Goal: Check status: Check status

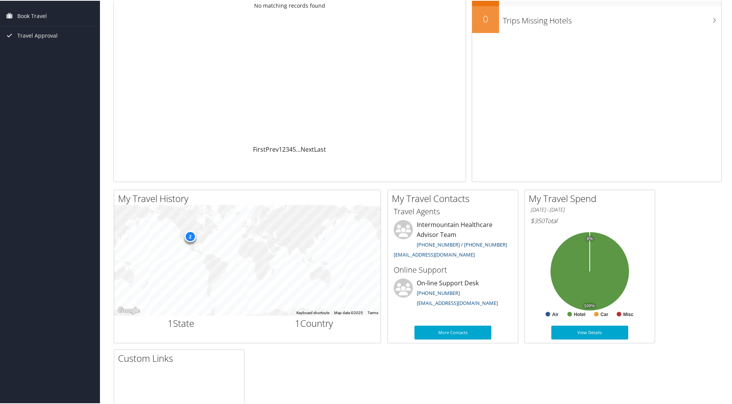
scroll to position [77, 0]
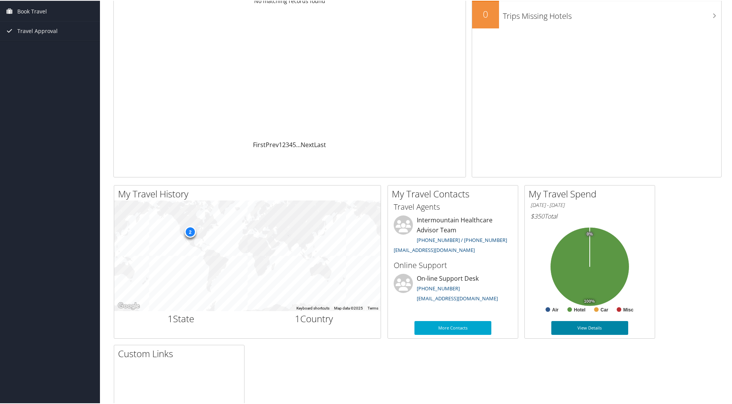
click at [578, 328] on link "View Details" at bounding box center [589, 328] width 77 height 14
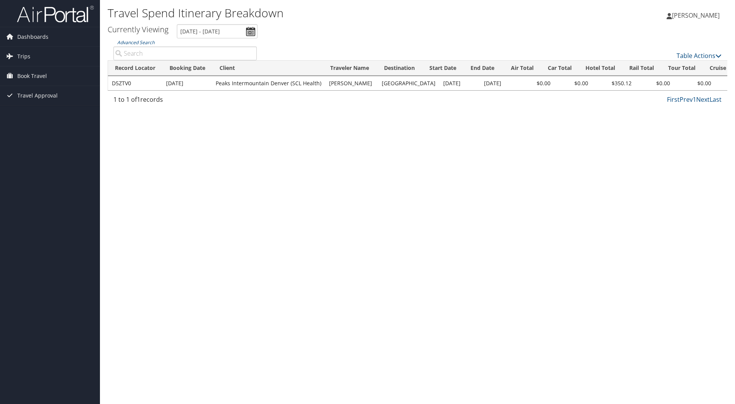
click at [194, 86] on td "Aug 22, 2025" at bounding box center [187, 84] width 50 height 14
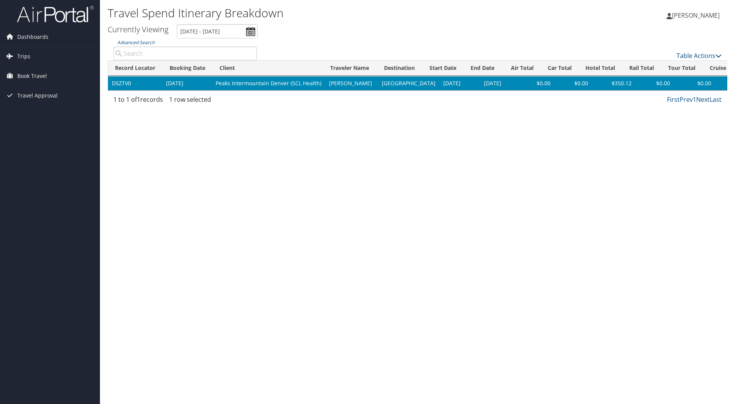
click at [121, 82] on td "D5ZTV0" at bounding box center [135, 84] width 54 height 14
drag, startPoint x: 121, startPoint y: 82, endPoint x: 223, endPoint y: 81, distance: 102.7
click at [223, 81] on td "Peaks Intermountain Denver (SCL Health)" at bounding box center [268, 84] width 113 height 14
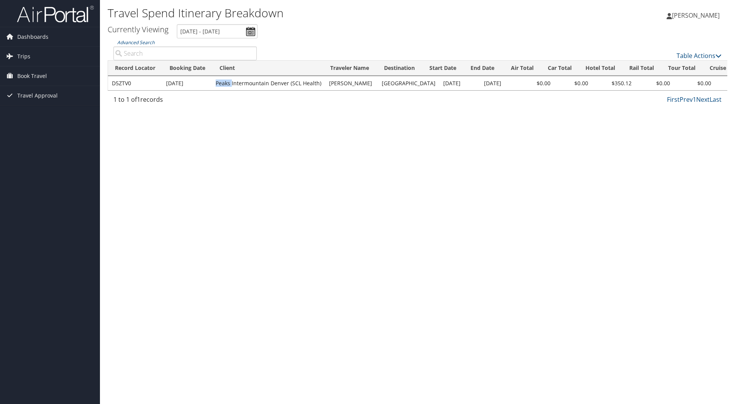
click at [223, 81] on td "Peaks Intermountain Denver (SCL Health)" at bounding box center [268, 84] width 113 height 14
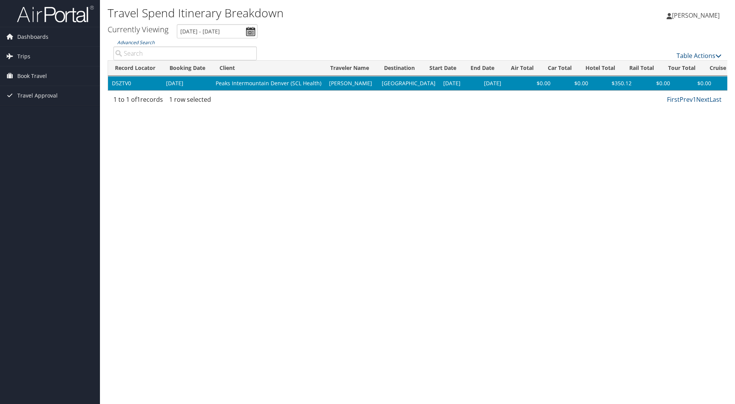
drag, startPoint x: 223, startPoint y: 81, endPoint x: 271, endPoint y: 120, distance: 60.9
click at [271, 120] on div "Travel Spend Itinerary Breakdown Madeline Hyde Madeline Hyde My Settings Travel…" at bounding box center [417, 202] width 635 height 404
click at [33, 59] on link "Trips" at bounding box center [50, 56] width 100 height 19
click at [39, 81] on link "Past Trips" at bounding box center [50, 84] width 100 height 12
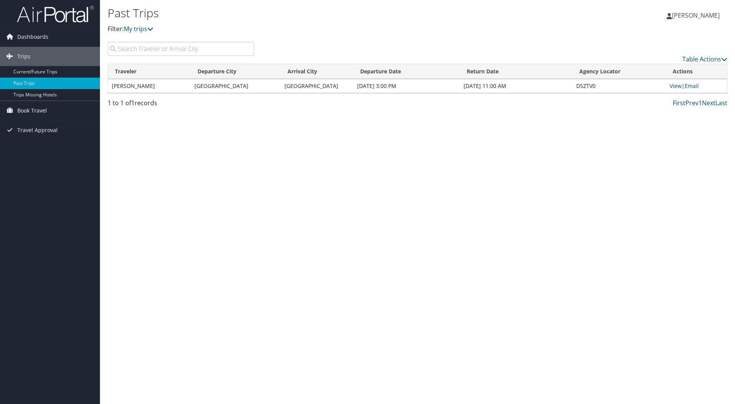
click at [165, 86] on td "MADELINE HYDE" at bounding box center [149, 86] width 83 height 14
click at [677, 86] on link "View" at bounding box center [676, 85] width 12 height 7
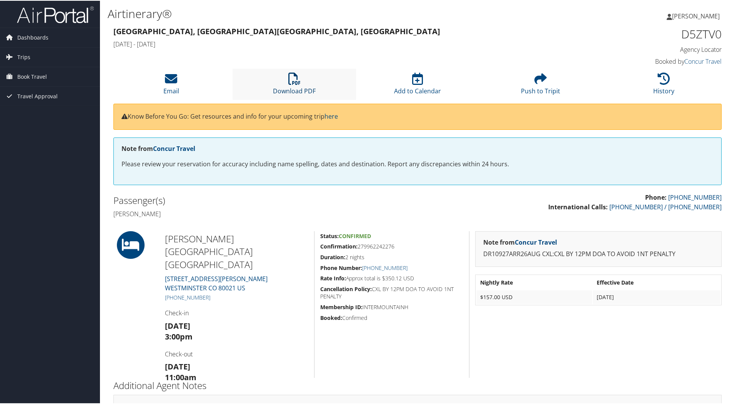
click at [298, 81] on icon at bounding box center [294, 78] width 12 height 12
click at [52, 95] on span "Travel Approval" at bounding box center [37, 95] width 40 height 19
click at [53, 127] on link "Approved Trips" at bounding box center [50, 123] width 100 height 12
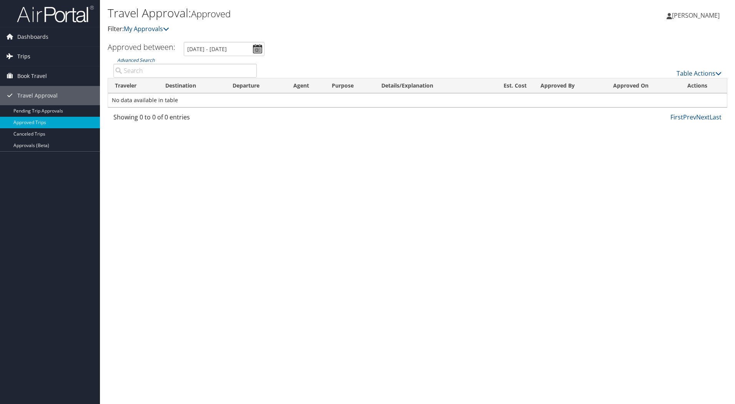
click at [43, 59] on link "Trips" at bounding box center [50, 56] width 100 height 19
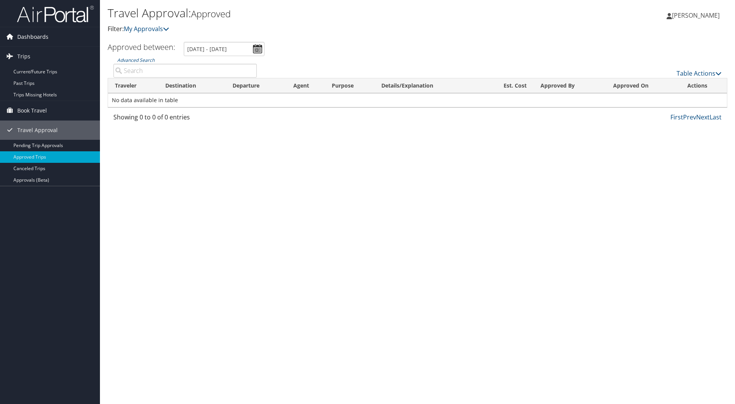
click at [47, 41] on span "Dashboards" at bounding box center [32, 36] width 31 height 19
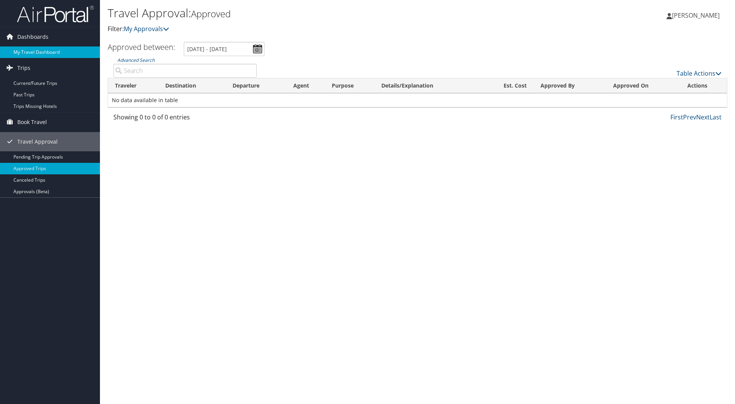
click at [42, 52] on link "My Travel Dashboard" at bounding box center [50, 53] width 100 height 12
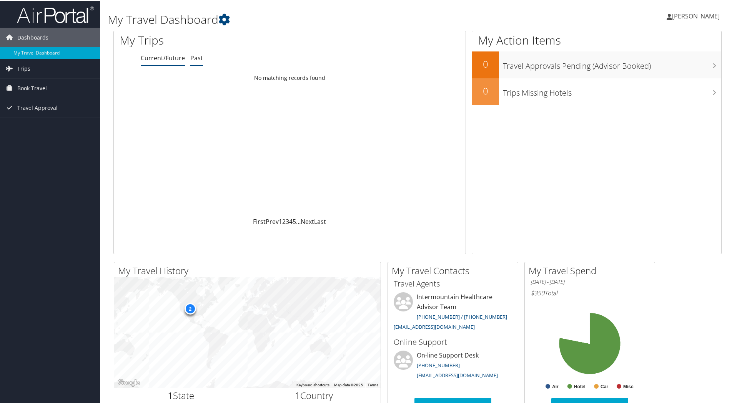
click at [198, 57] on link "Past" at bounding box center [196, 57] width 13 height 8
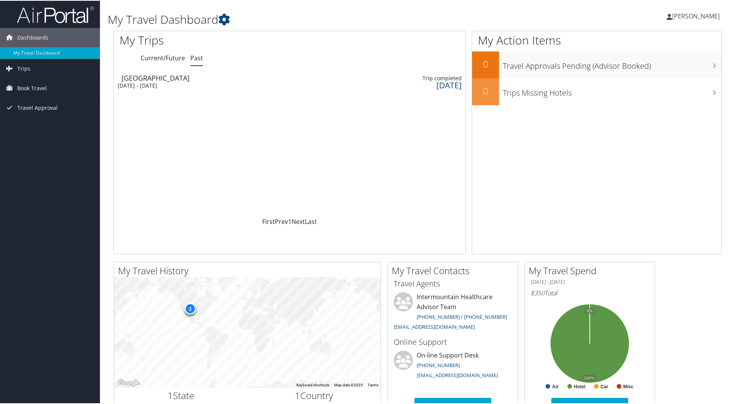
click at [195, 83] on div "[DATE] - [DATE]" at bounding box center [159, 85] width 82 height 7
